Goal: Task Accomplishment & Management: Use online tool/utility

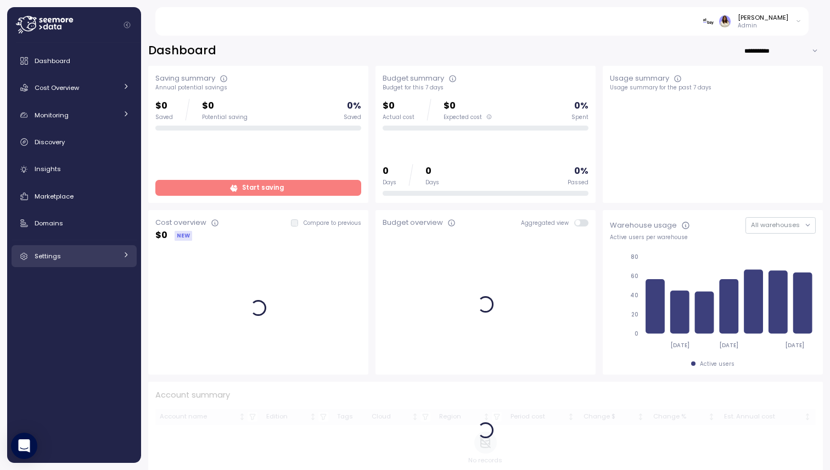
click at [106, 263] on link "Settings" at bounding box center [74, 256] width 125 height 22
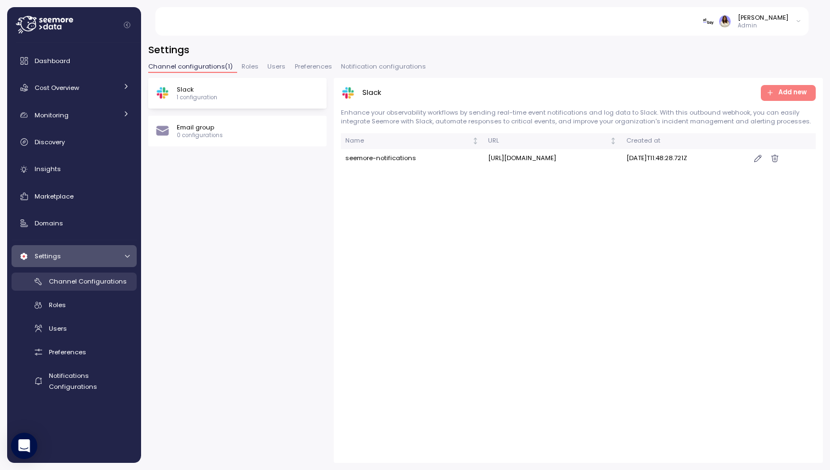
click at [104, 283] on span "Channel Configurations" at bounding box center [88, 281] width 78 height 9
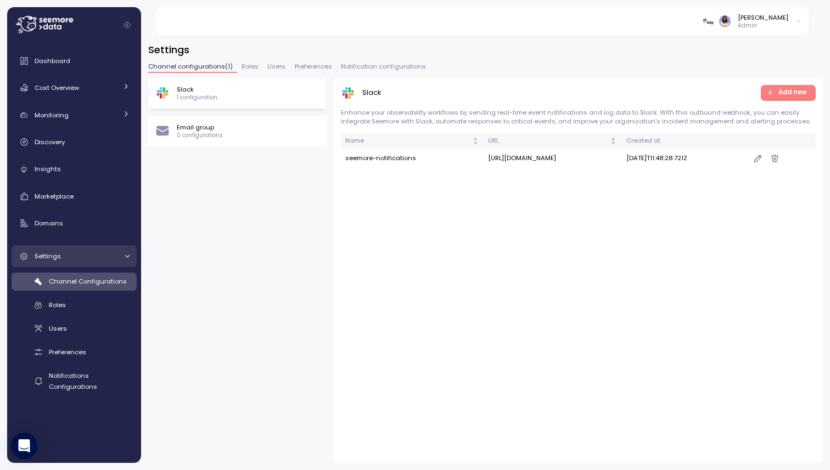
click at [101, 257] on div "Settings" at bounding box center [76, 256] width 82 height 11
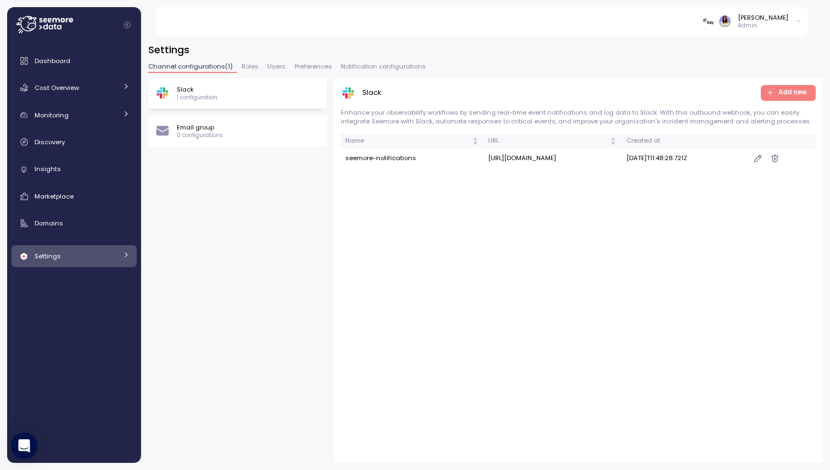
click at [100, 259] on div "Settings" at bounding box center [76, 256] width 82 height 11
click at [87, 303] on div "Roles" at bounding box center [89, 305] width 81 height 11
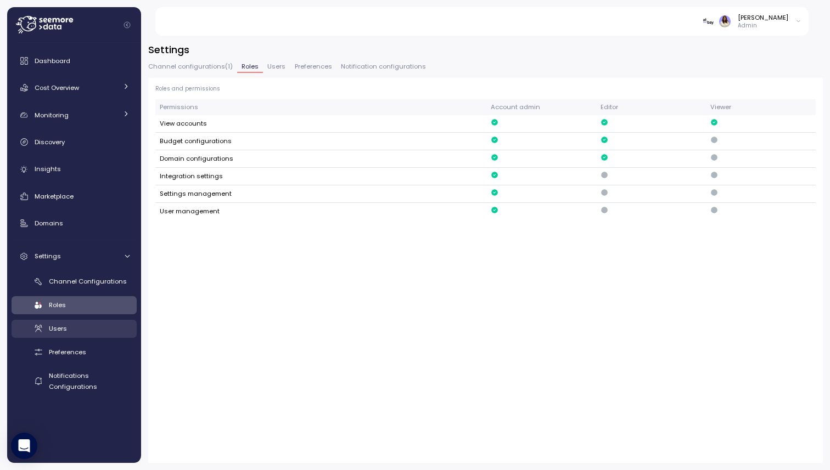
click at [84, 324] on div "Users" at bounding box center [89, 328] width 81 height 11
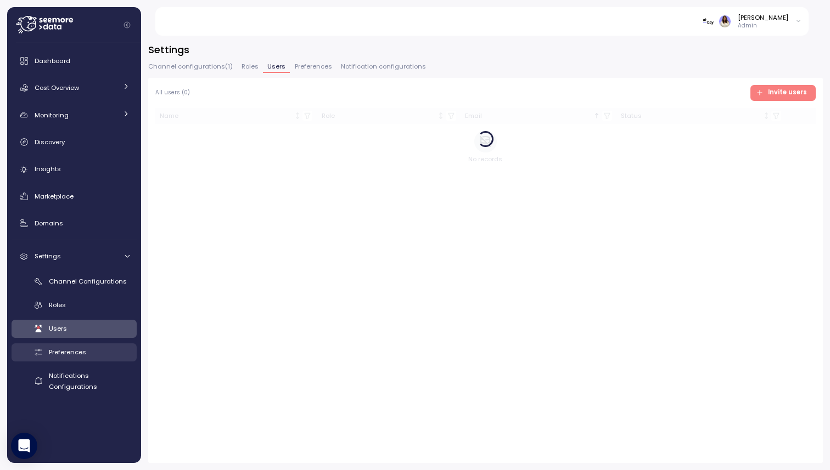
click at [82, 348] on span "Preferences" at bounding box center [67, 352] width 37 height 9
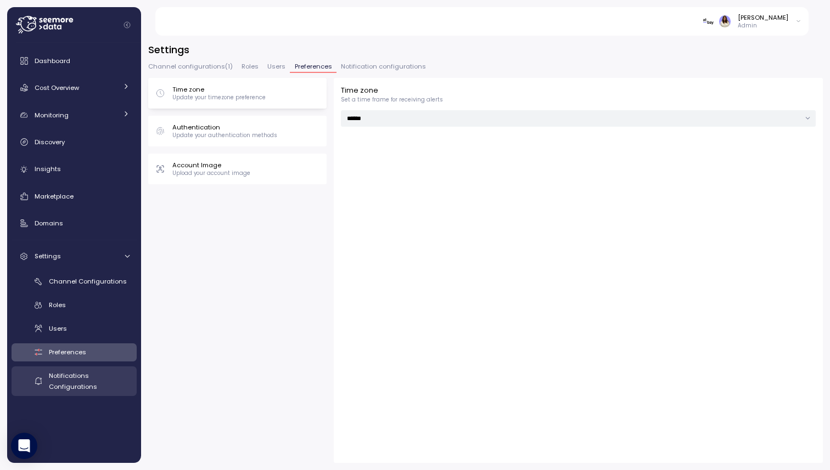
click at [81, 369] on link "Notifications Configurations" at bounding box center [74, 380] width 125 height 29
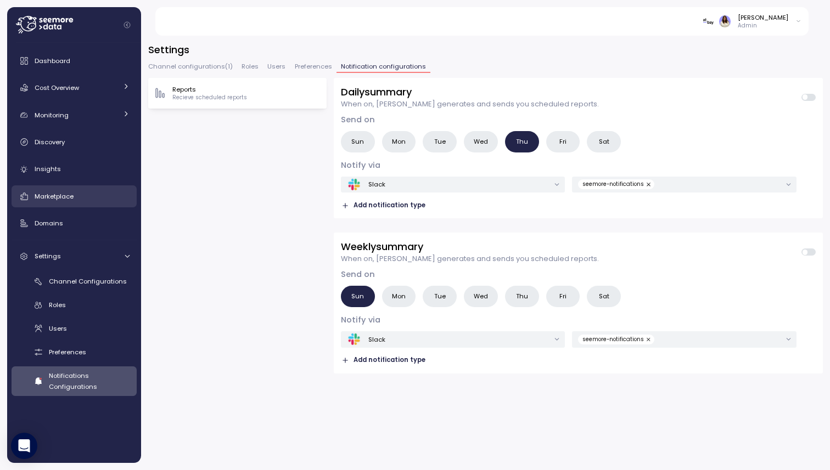
click at [89, 197] on div "Marketplace" at bounding box center [82, 196] width 95 height 11
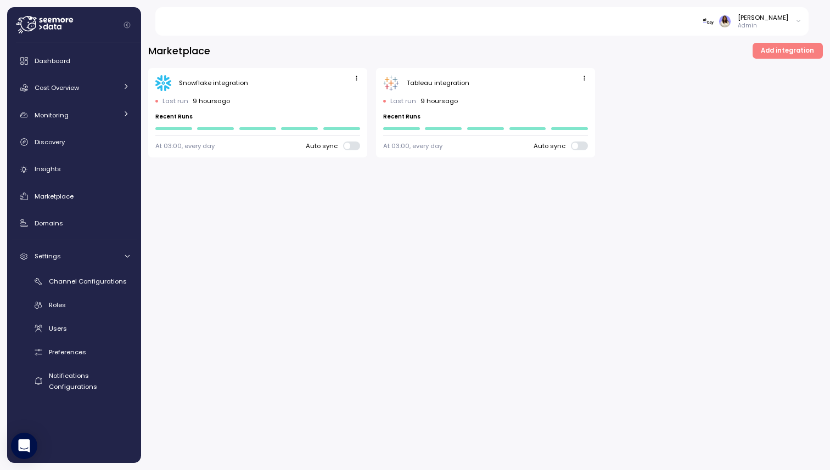
click at [582, 76] on icon "button" at bounding box center [583, 78] width 7 height 7
click at [572, 95] on div "Edit" at bounding box center [573, 99] width 20 height 10
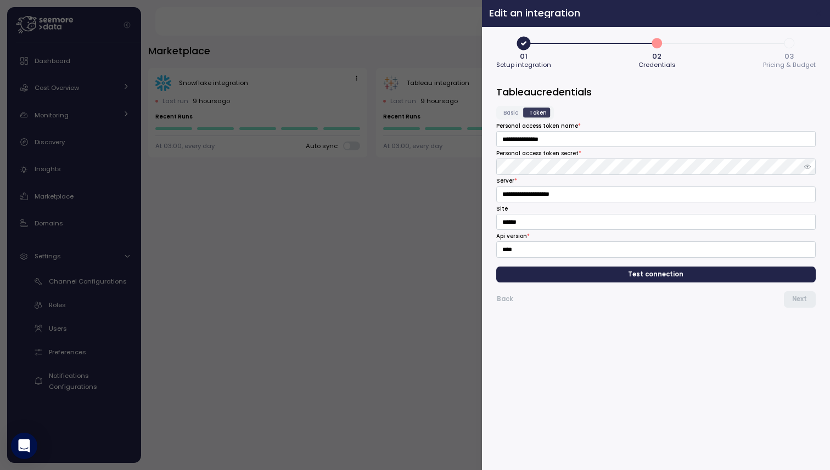
click at [815, 12] on icon "button" at bounding box center [818, 13] width 9 height 9
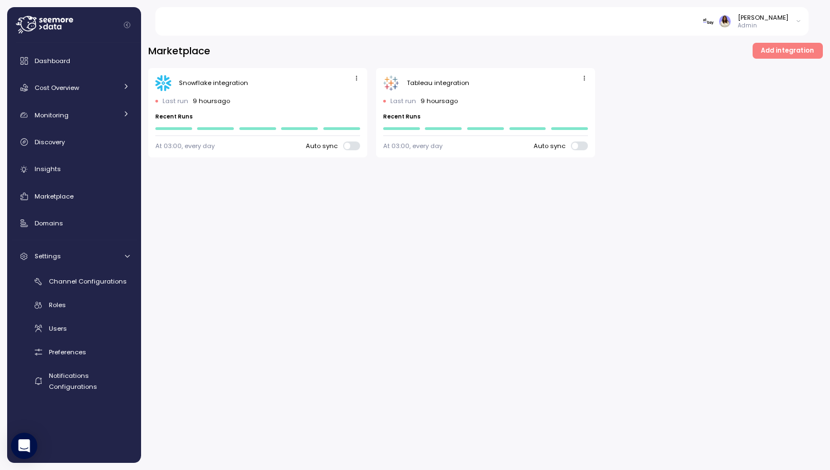
click at [528, 98] on div "Last run 9 hours ago" at bounding box center [485, 101] width 205 height 9
click at [458, 76] on div "Tableau integration" at bounding box center [485, 83] width 205 height 16
click at [452, 89] on div "Tableau integration" at bounding box center [485, 83] width 205 height 16
click at [585, 82] on span "button" at bounding box center [584, 79] width 12 height 12
click at [576, 98] on div "Edit" at bounding box center [573, 99] width 20 height 10
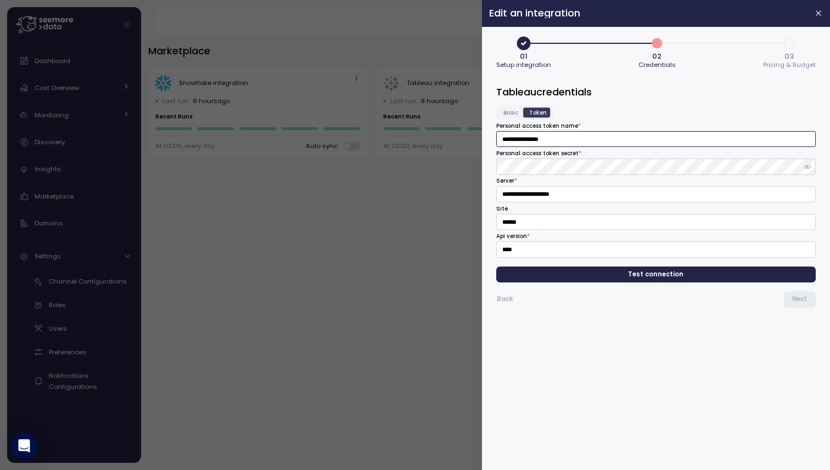
click at [589, 143] on input "**********" at bounding box center [655, 139] width 319 height 16
paste input
type input "**********"
click at [590, 363] on form "**********" at bounding box center [655, 274] width 319 height 378
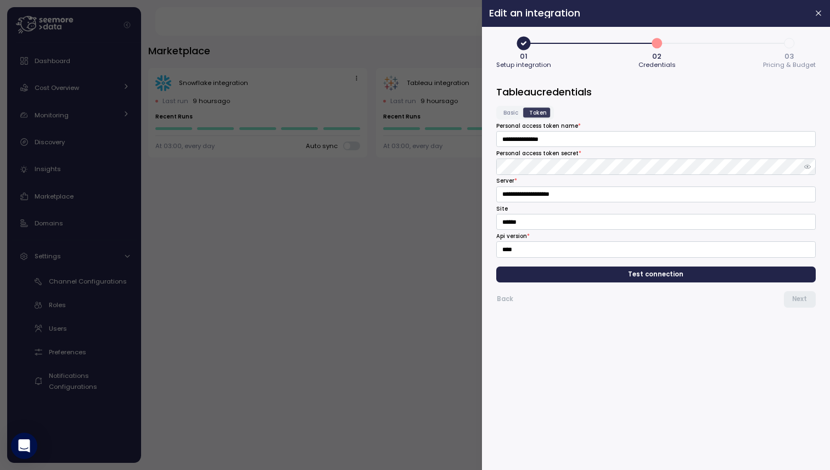
click at [625, 278] on span "Test connection" at bounding box center [656, 274] width 302 height 15
click at [786, 298] on button "Next" at bounding box center [799, 299] width 32 height 16
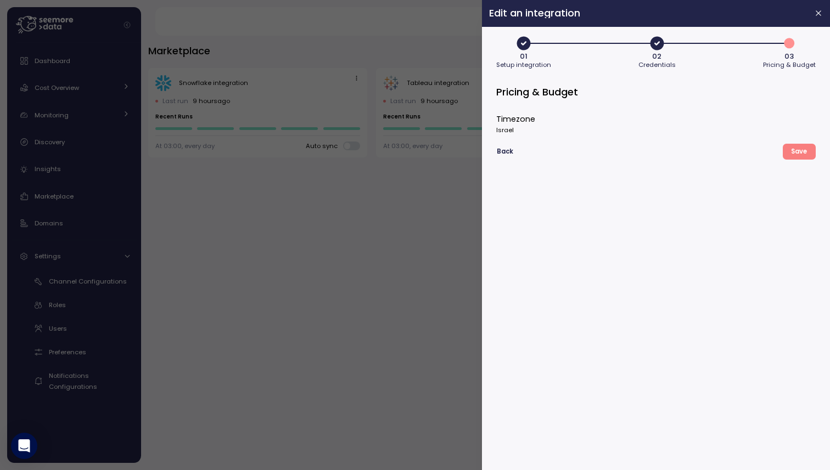
click at [797, 153] on span "Save" at bounding box center [799, 151] width 16 height 15
